Goal: Information Seeking & Learning: Learn about a topic

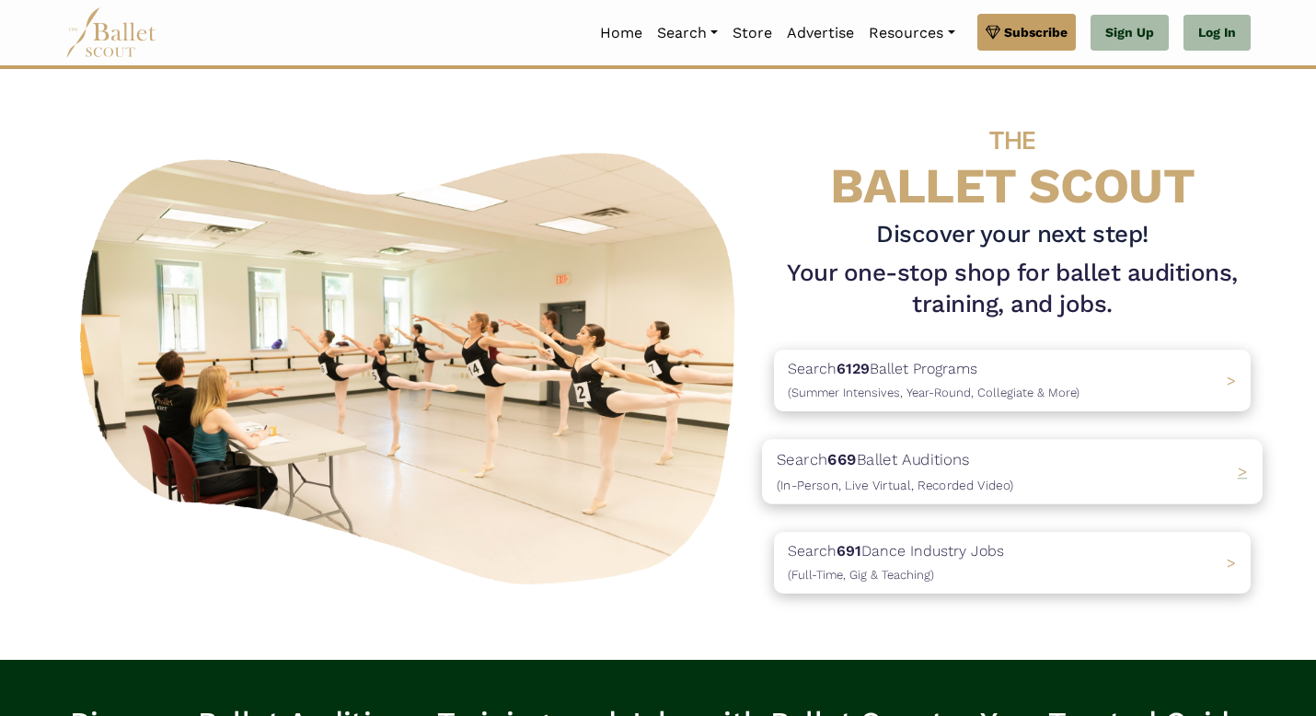
click at [930, 468] on p "Search 669 Ballet Auditions (In-Person, Live Virtual, Recorded Video)" at bounding box center [895, 471] width 236 height 50
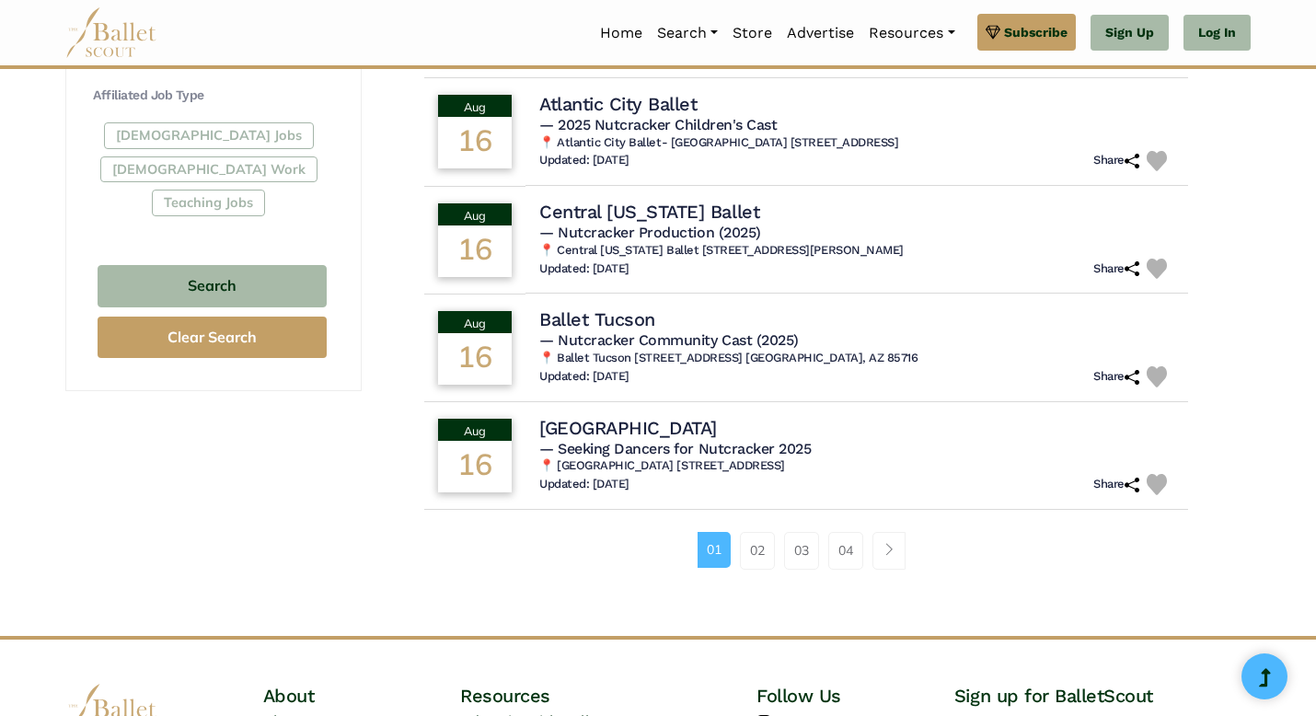
scroll to position [1072, 0]
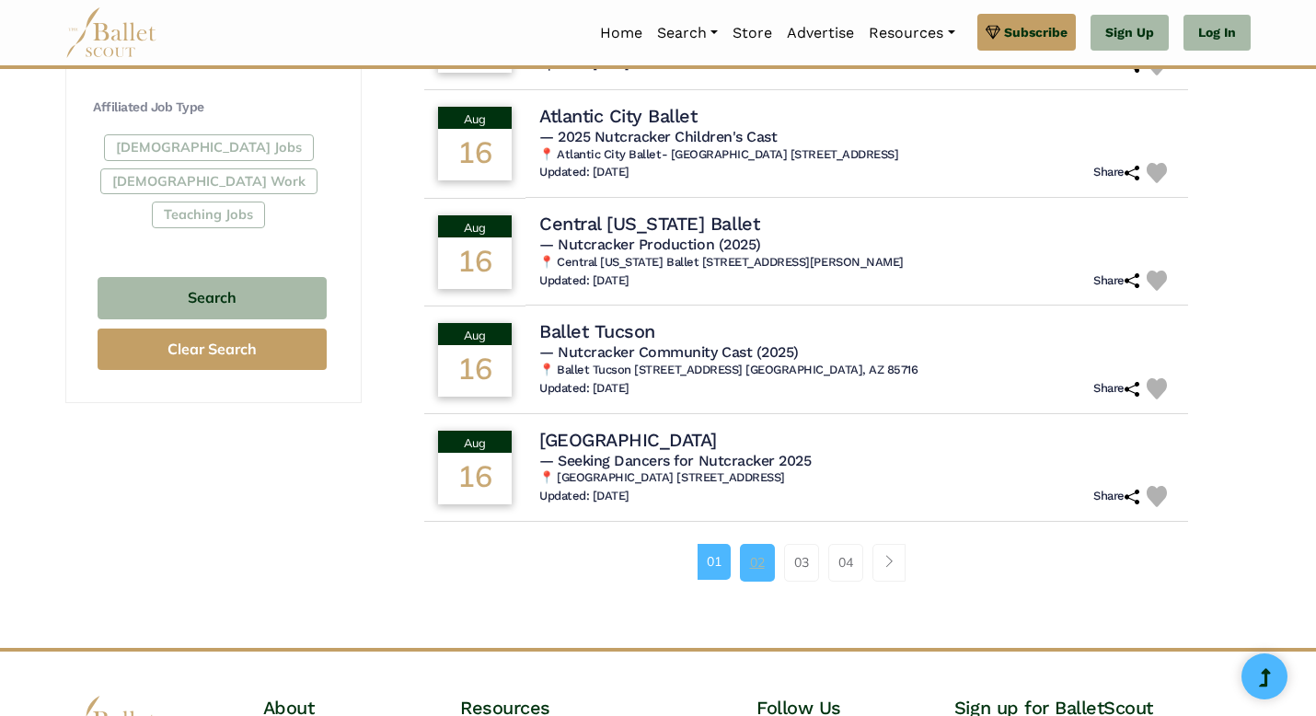
click at [756, 580] on link "02" at bounding box center [757, 562] width 35 height 37
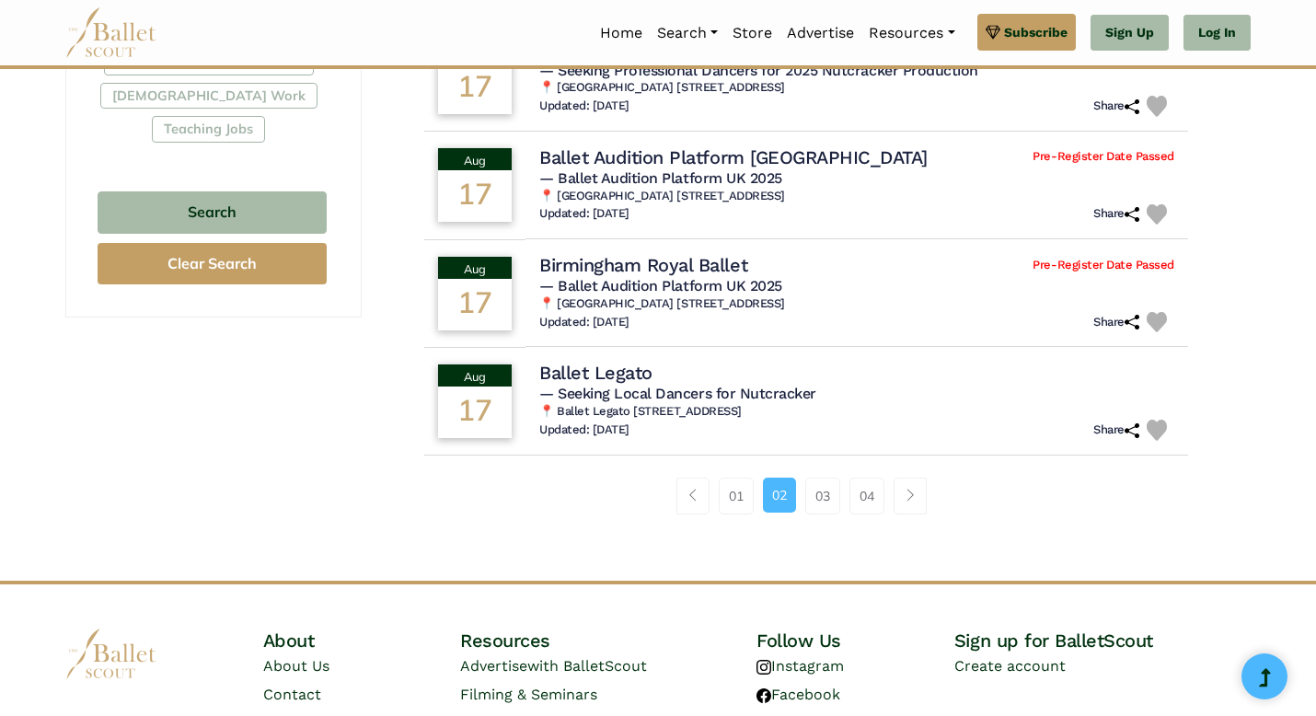
scroll to position [1286, 0]
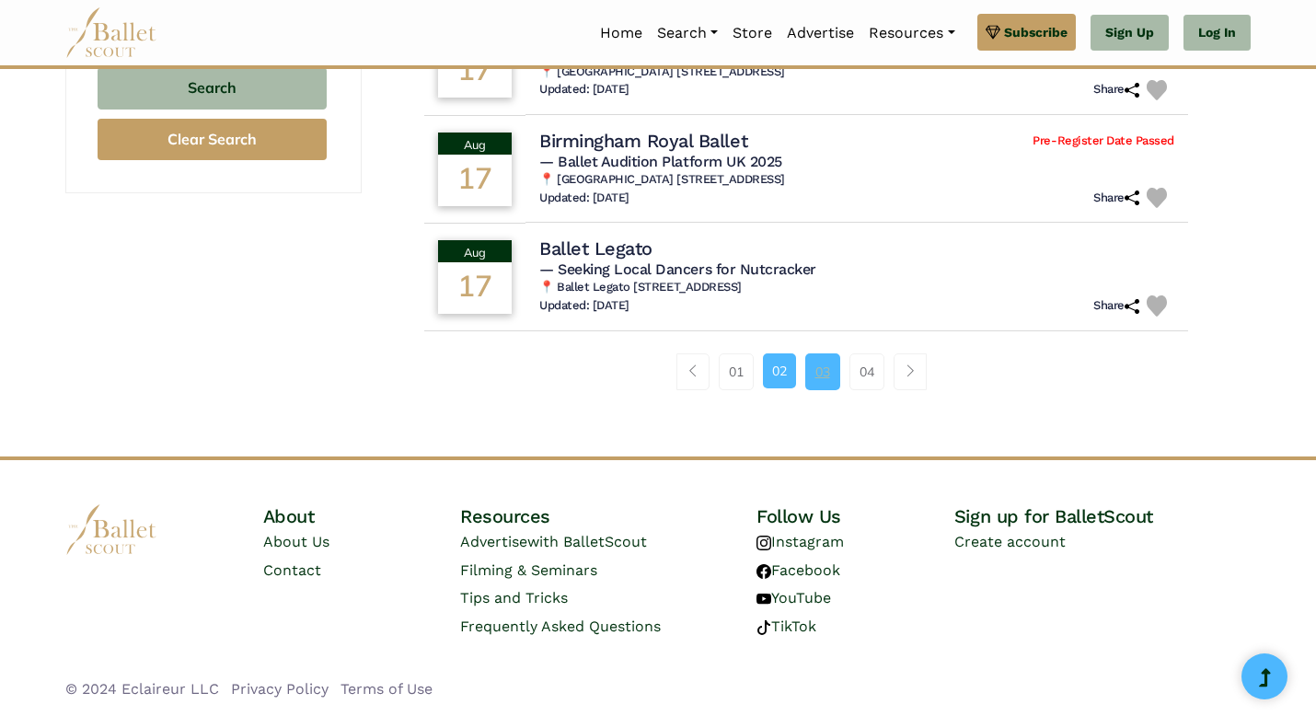
click at [823, 370] on link "03" at bounding box center [822, 371] width 35 height 37
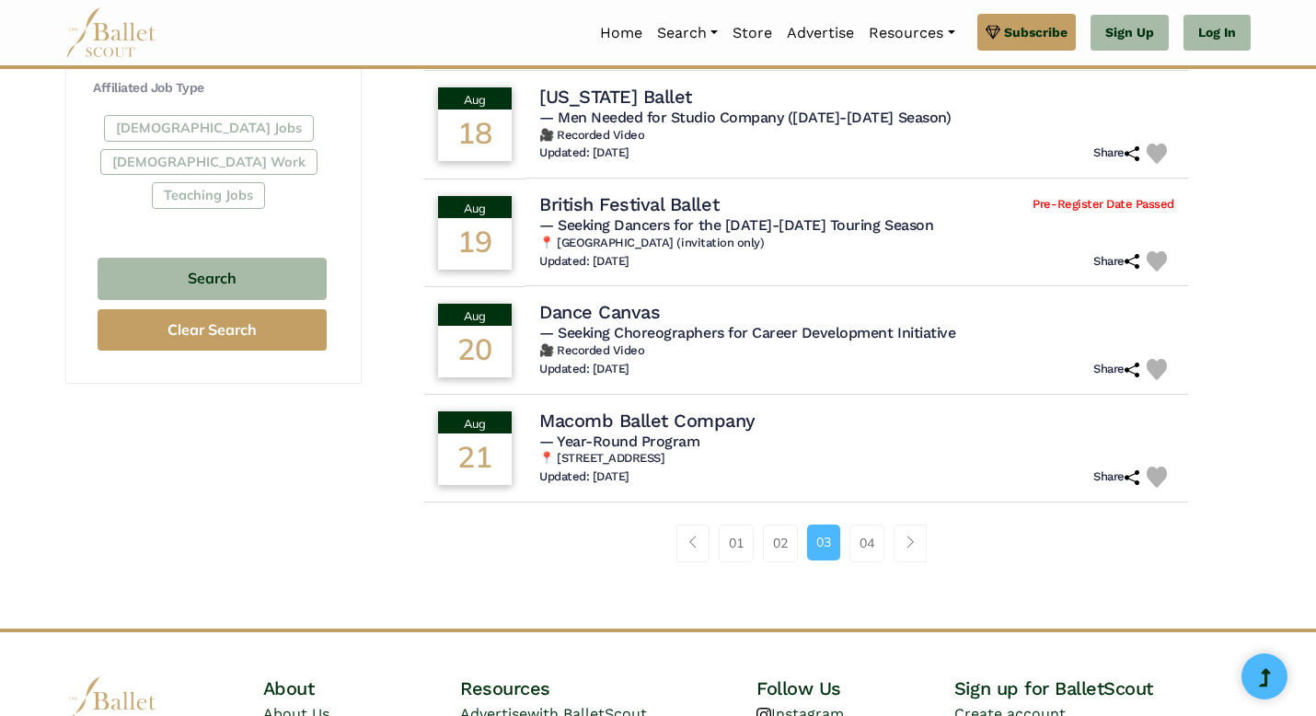
scroll to position [1095, 0]
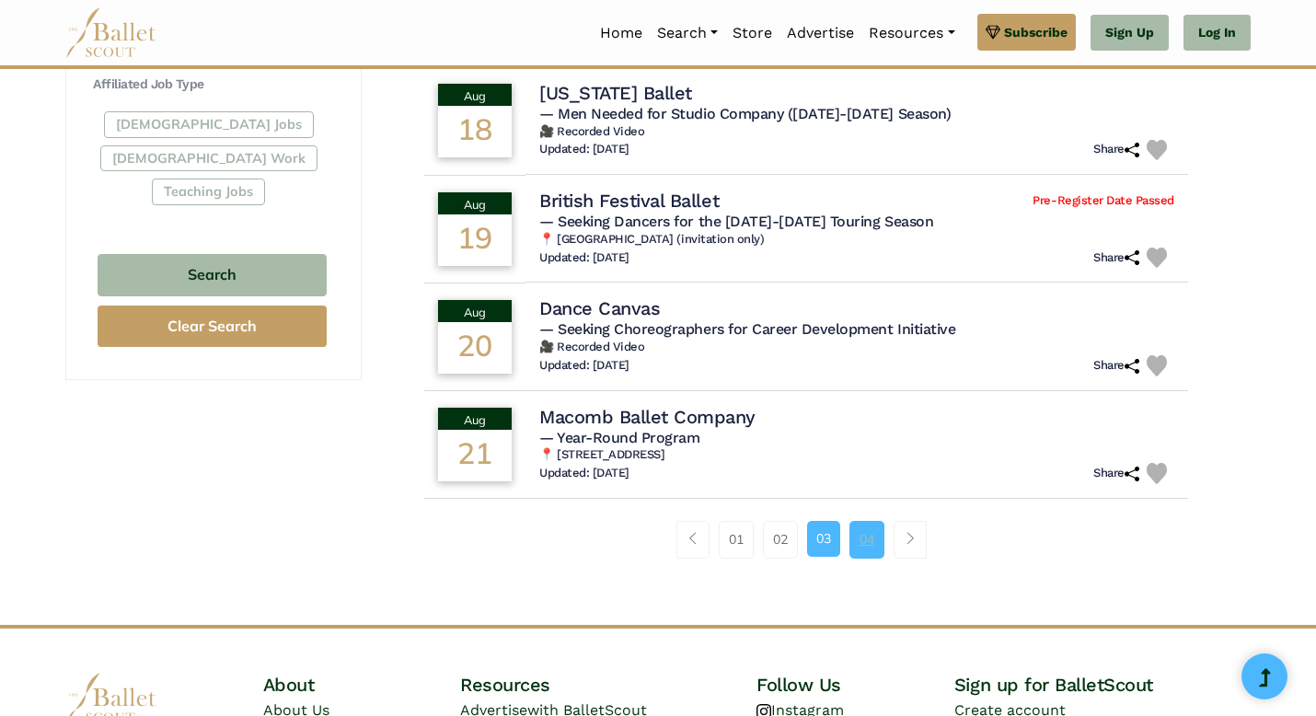
click at [881, 550] on link "04" at bounding box center [866, 539] width 35 height 37
